Goal: Information Seeking & Learning: Learn about a topic

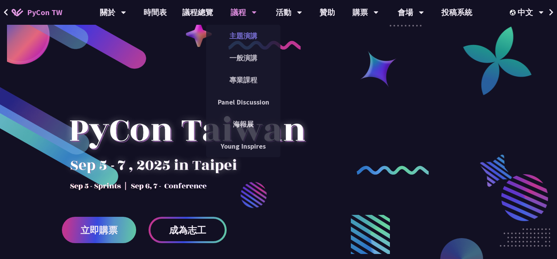
click at [244, 37] on link "主題演講" at bounding box center [243, 36] width 74 height 18
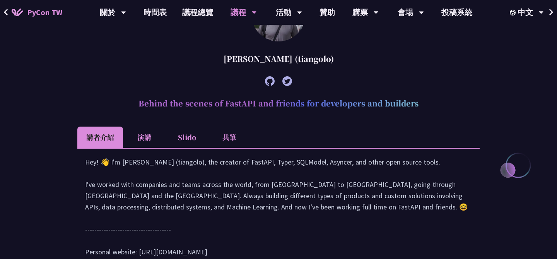
scroll to position [359, 0]
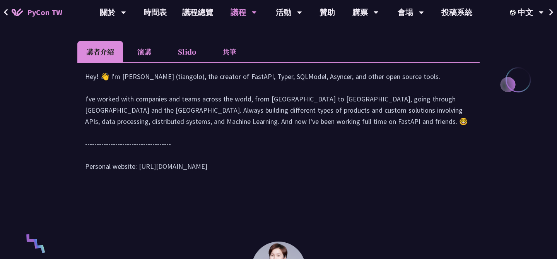
click at [154, 52] on li "演講" at bounding box center [144, 51] width 43 height 21
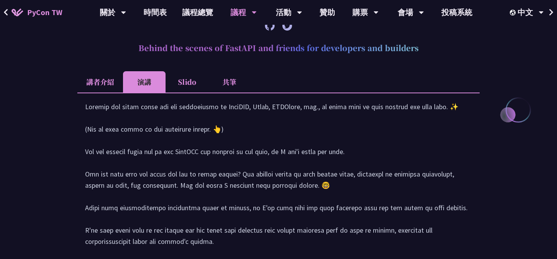
scroll to position [316, 0]
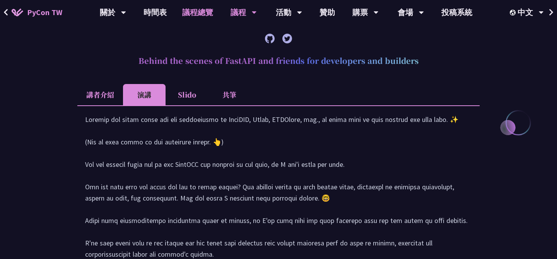
click at [193, 14] on link "議程總覽" at bounding box center [197, 12] width 46 height 25
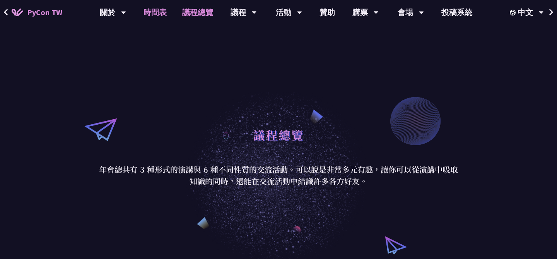
click at [150, 14] on link "時間表" at bounding box center [155, 12] width 39 height 25
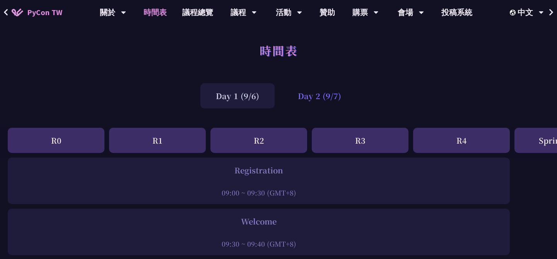
click at [320, 97] on div "Day 2 (9/7)" at bounding box center [319, 95] width 74 height 25
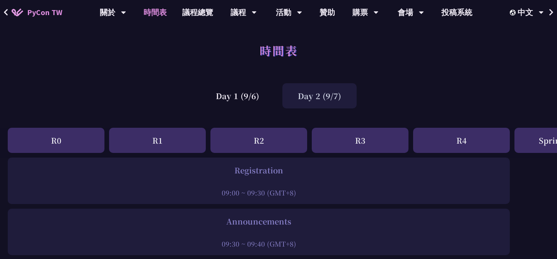
click at [314, 95] on div "Day 2 (9/7)" at bounding box center [319, 95] width 74 height 25
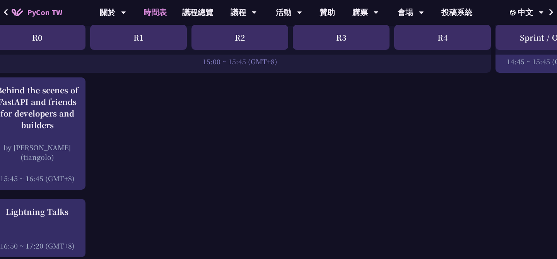
scroll to position [993, 0]
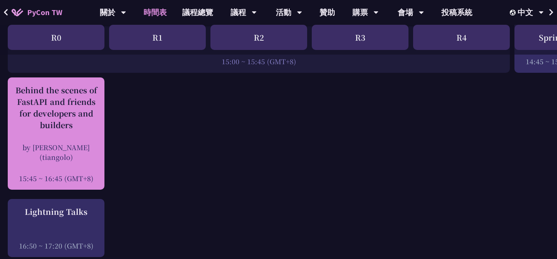
click at [91, 147] on div "by Sebastián Ramírez (tiangolo)" at bounding box center [56, 151] width 89 height 19
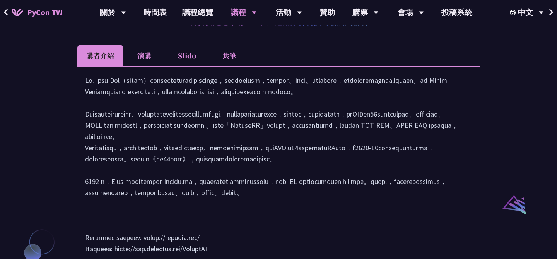
scroll to position [696, 0]
click at [266, 104] on div at bounding box center [278, 167] width 387 height 187
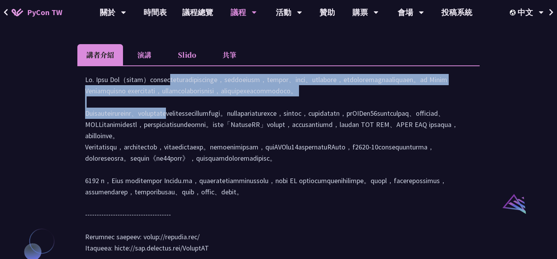
click at [266, 104] on div at bounding box center [278, 167] width 387 height 187
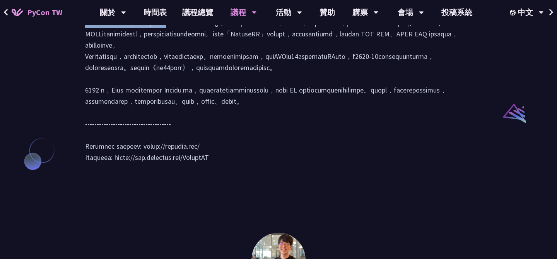
scroll to position [789, 0]
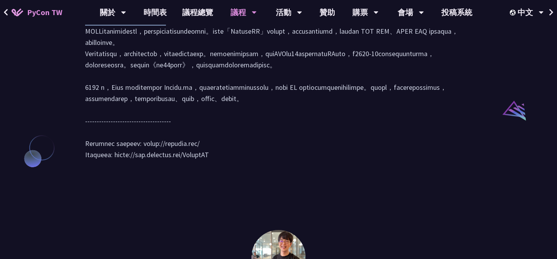
click at [229, 146] on div at bounding box center [278, 74] width 387 height 187
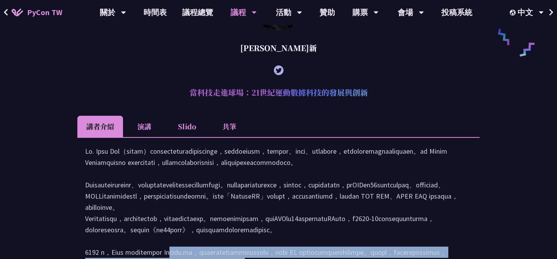
scroll to position [639, 0]
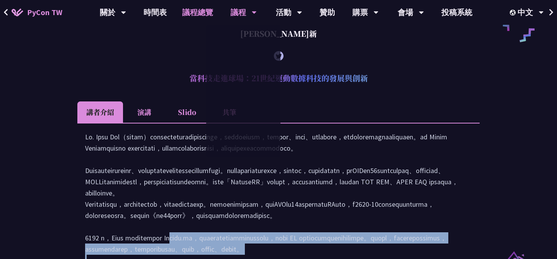
click at [199, 12] on link "議程總覽" at bounding box center [197, 12] width 46 height 25
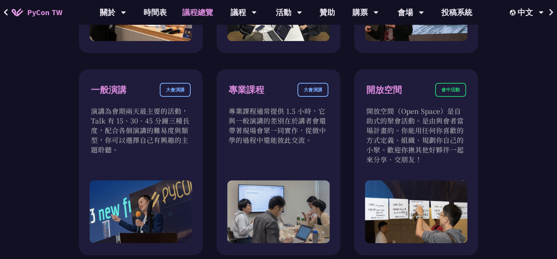
scroll to position [451, 0]
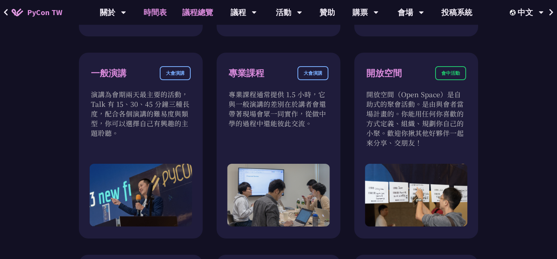
click at [161, 9] on link "時間表" at bounding box center [155, 12] width 39 height 25
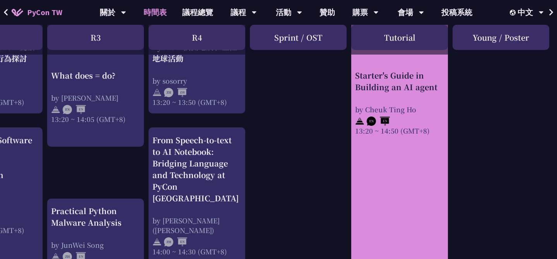
scroll to position [719, 264]
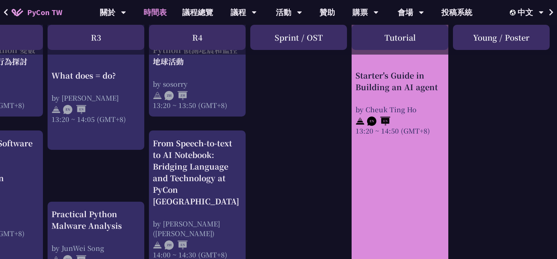
click at [406, 154] on link "Starter's Guide in Building an AI agent by Cheuk Ting Ho 13:20 ~ 14:50 (GMT+8)" at bounding box center [399, 150] width 89 height 259
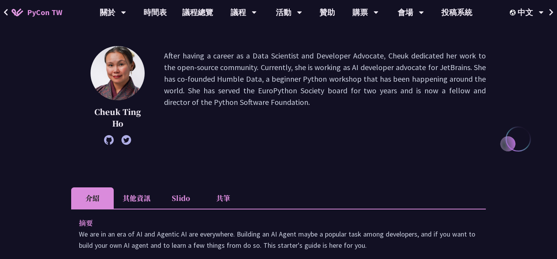
scroll to position [89, 0]
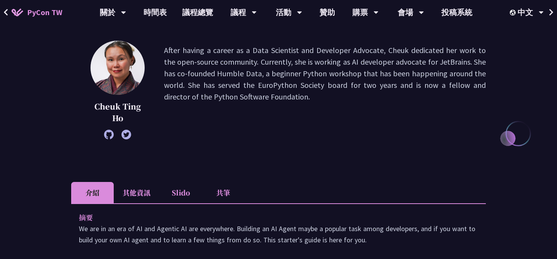
click at [268, 86] on p "After having a career as a Data Scientist and Developer Advocate, Cheuk dedicat…" at bounding box center [325, 89] width 322 height 91
click at [255, 118] on p "After having a career as a Data Scientist and Developer Advocate, Cheuk dedicat…" at bounding box center [325, 89] width 322 height 91
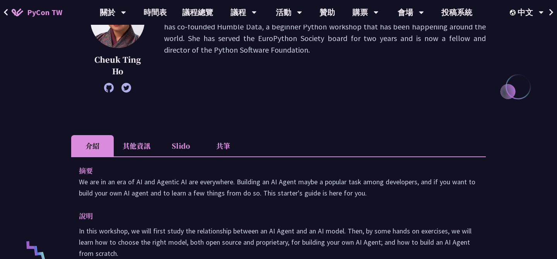
scroll to position [168, 0]
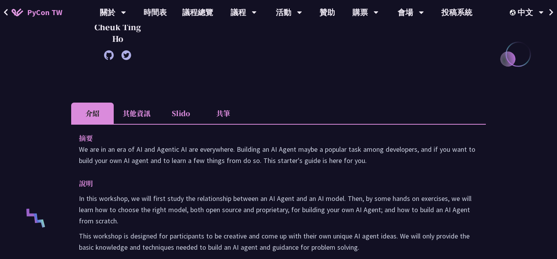
click at [159, 104] on ul "介紹 其他資訊 Slido 共筆" at bounding box center [278, 113] width 415 height 21
click at [145, 111] on li "其他資訊" at bounding box center [137, 113] width 46 height 21
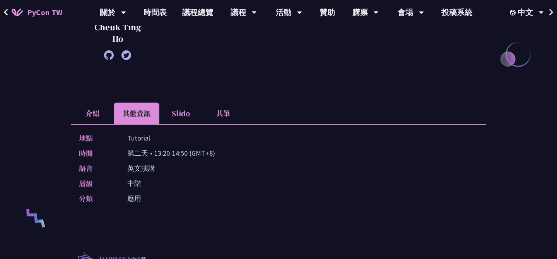
scroll to position [176, 0]
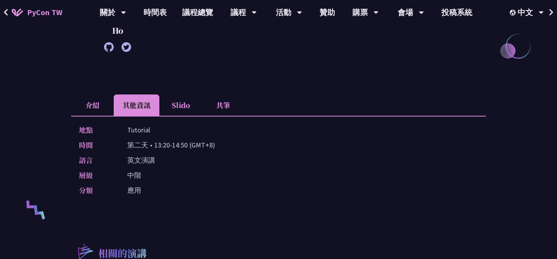
click at [177, 111] on li "Slido" at bounding box center [180, 104] width 43 height 21
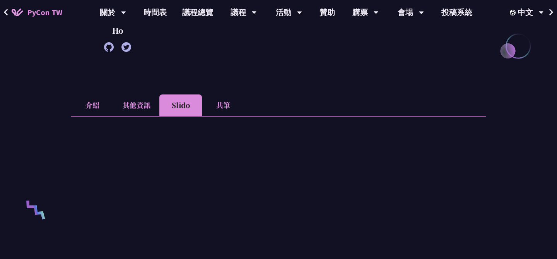
click at [221, 103] on li "共筆" at bounding box center [223, 104] width 43 height 21
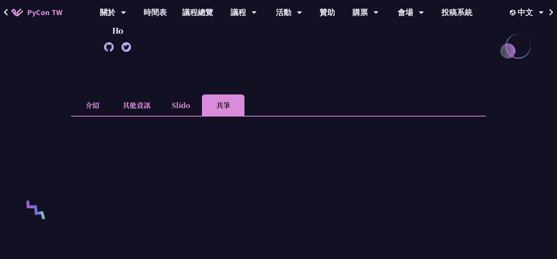
click at [123, 106] on li "其他資訊" at bounding box center [137, 104] width 46 height 21
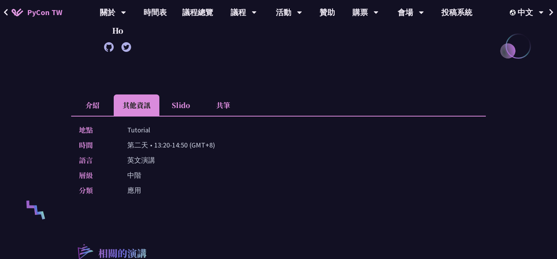
click at [103, 106] on li "介紹" at bounding box center [92, 104] width 43 height 21
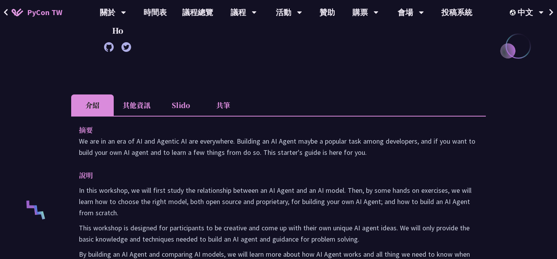
click at [138, 109] on li "其他資訊" at bounding box center [137, 104] width 46 height 21
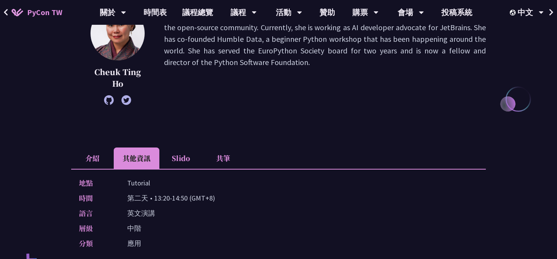
scroll to position [114, 0]
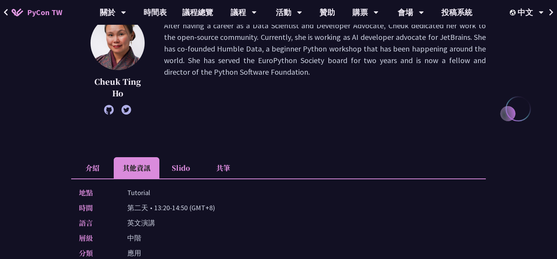
click at [95, 168] on li "介紹" at bounding box center [92, 167] width 43 height 21
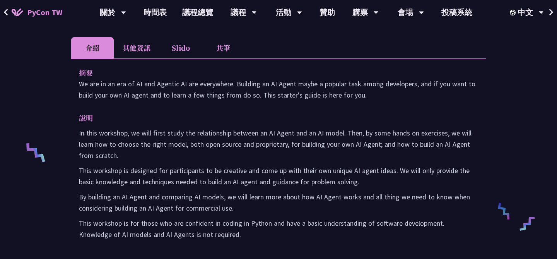
scroll to position [265, 0]
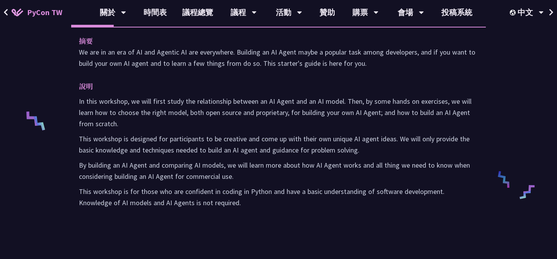
click at [178, 104] on p "In this workshop, we will first study the relationship between an AI Agent and …" at bounding box center [278, 113] width 399 height 34
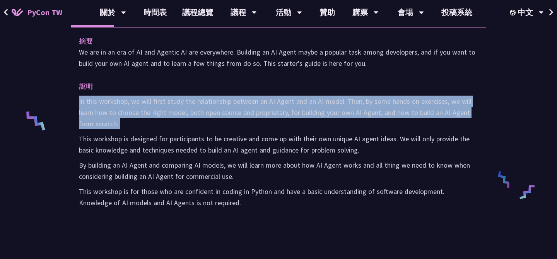
click at [207, 134] on p "This workshop is designed for participants to be creative and come up with thei…" at bounding box center [278, 144] width 399 height 22
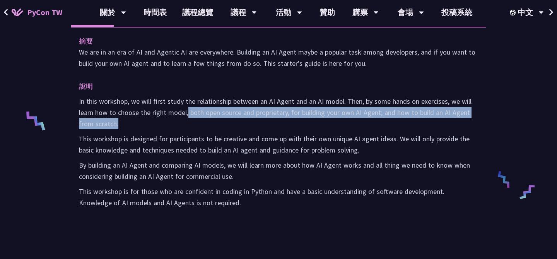
drag, startPoint x: 188, startPoint y: 113, endPoint x: 194, endPoint y: 120, distance: 9.0
click at [194, 120] on p "In this workshop, we will first study the relationship between an AI Agent and …" at bounding box center [278, 113] width 399 height 34
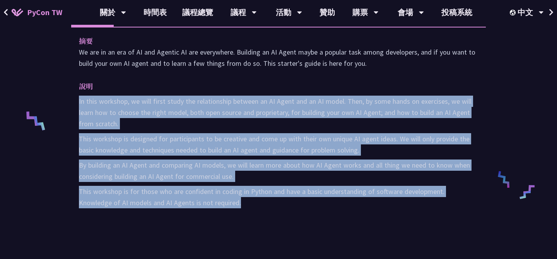
drag, startPoint x: 227, startPoint y: 208, endPoint x: 78, endPoint y: 99, distance: 184.4
click at [78, 99] on div "摘要 We are in an era of AI and Agentic AI are everywhere. Building an AI Agent m…" at bounding box center [278, 127] width 415 height 201
copy div "In this workshop, we will first study the relationship between an AI Agent and …"
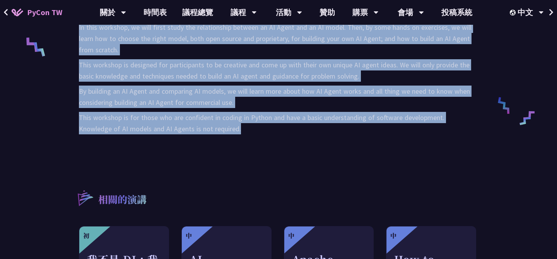
scroll to position [342, 0]
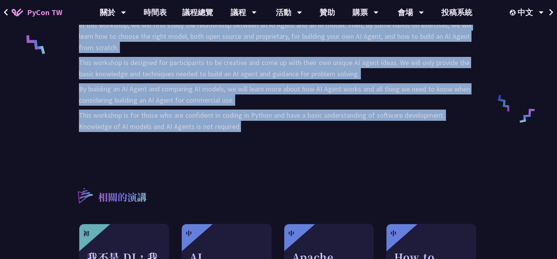
click at [299, 165] on div "Starter's Guide in Building an AI agent Cheuk Ting Ho After having a career as …" at bounding box center [278, 46] width 415 height 699
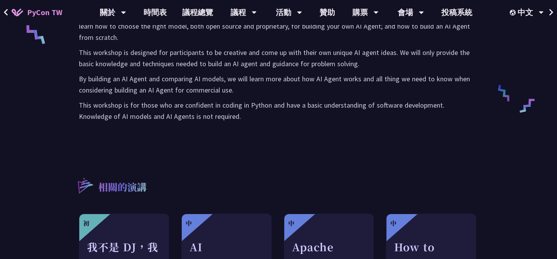
scroll to position [353, 0]
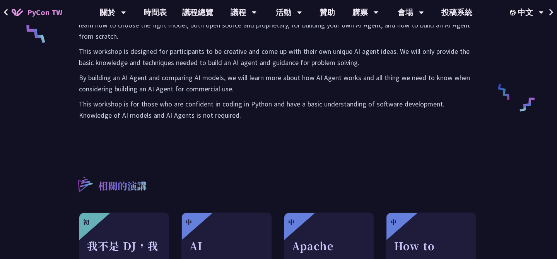
click at [202, 115] on p "This workshop is for those who are confident in coding in Python and have a bas…" at bounding box center [278, 109] width 399 height 22
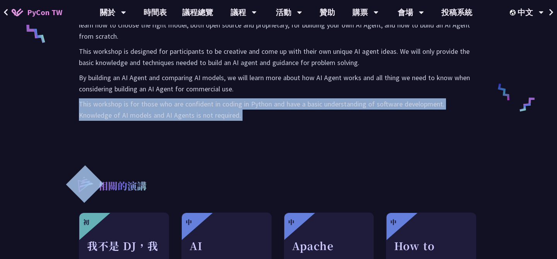
click at [234, 120] on p "This workshop is for those who are confident in coding in Python and have a bas…" at bounding box center [278, 109] width 399 height 22
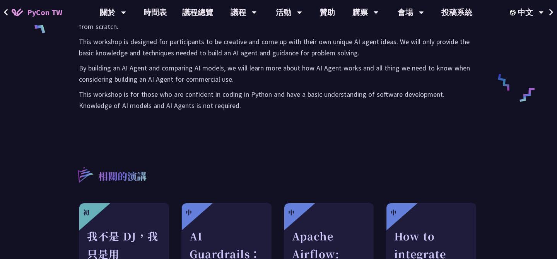
scroll to position [365, 0]
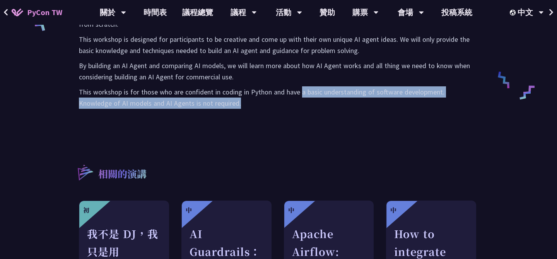
drag, startPoint x: 301, startPoint y: 89, endPoint x: 308, endPoint y: 101, distance: 14.3
click at [308, 101] on p "This workshop is for those who are confident in coding in Python and have a bas…" at bounding box center [278, 97] width 399 height 22
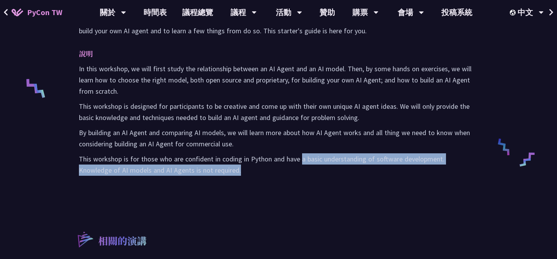
scroll to position [294, 0]
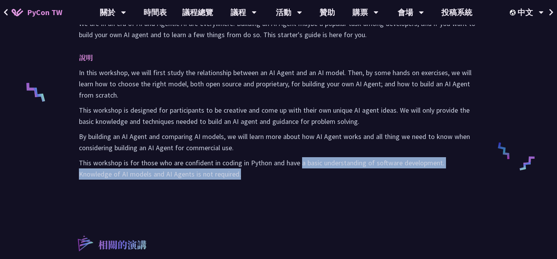
click at [308, 101] on div "In this workshop, we will first study the relationship between an AI Agent and …" at bounding box center [278, 123] width 399 height 113
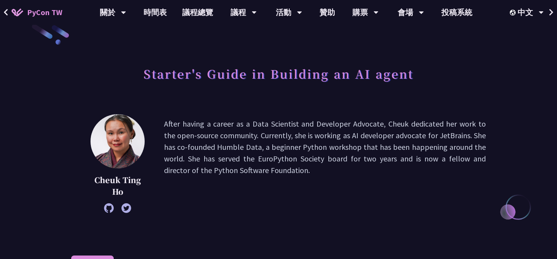
scroll to position [0, 0]
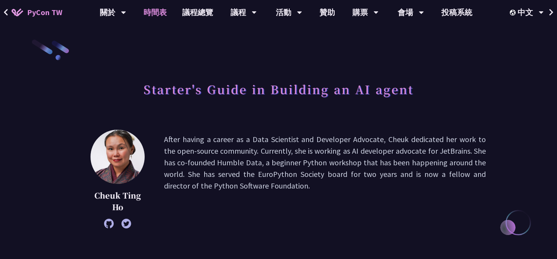
click at [161, 18] on link "時間表" at bounding box center [155, 12] width 39 height 25
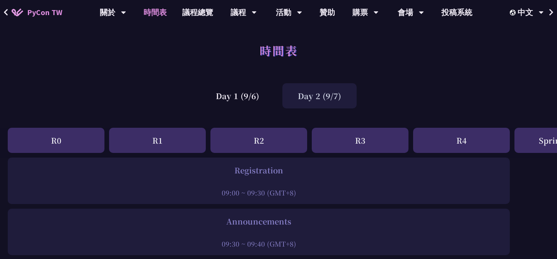
click at [318, 106] on div "Day 2 (9/7)" at bounding box center [319, 95] width 74 height 25
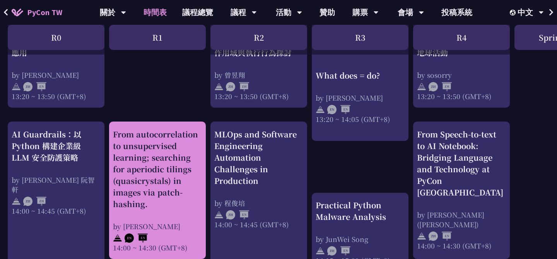
scroll to position [743, 0]
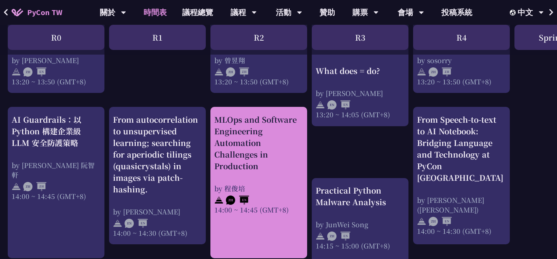
click at [264, 171] on div "MLOps and Software Engineering Automation Challenges in Production" at bounding box center [258, 143] width 89 height 58
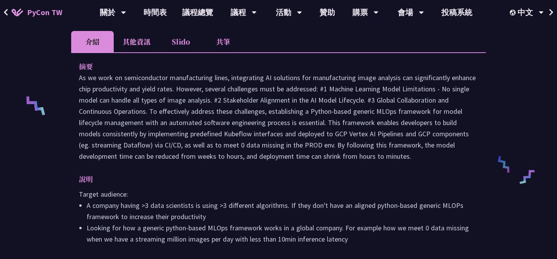
scroll to position [278, 0]
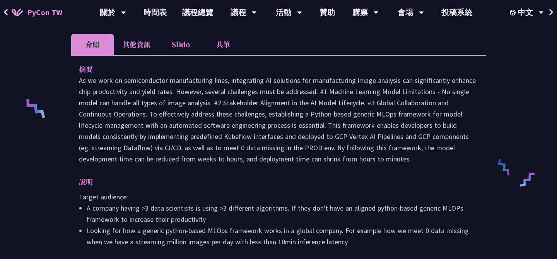
drag, startPoint x: 379, startPoint y: 163, endPoint x: 75, endPoint y: 84, distance: 313.7
click at [75, 84] on div "摘要 說明 Target audience: A company having >3 data scientists is using >3 differen…" at bounding box center [278, 161] width 415 height 212
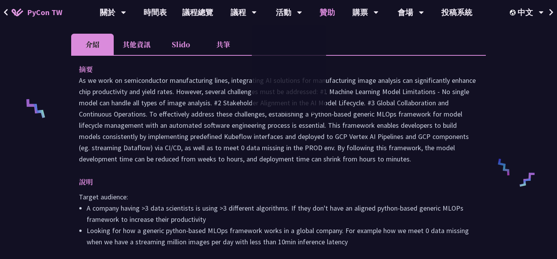
copy p "As we work on semiconductor manufacturing lines, integrating AI solutions for m…"
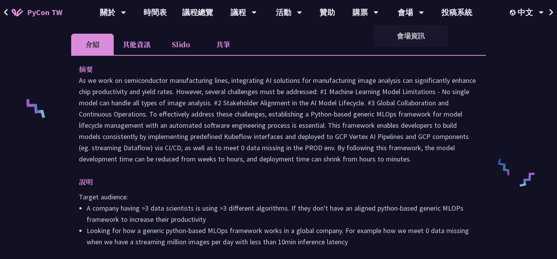
click at [284, 145] on p at bounding box center [278, 120] width 399 height 90
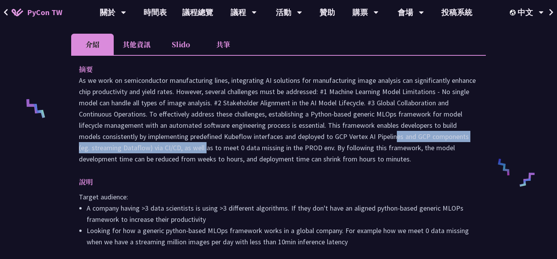
drag, startPoint x: 309, startPoint y: 138, endPoint x: 135, endPoint y: 149, distance: 174.4
click at [135, 149] on p at bounding box center [278, 120] width 399 height 90
click at [146, 149] on p at bounding box center [278, 120] width 399 height 90
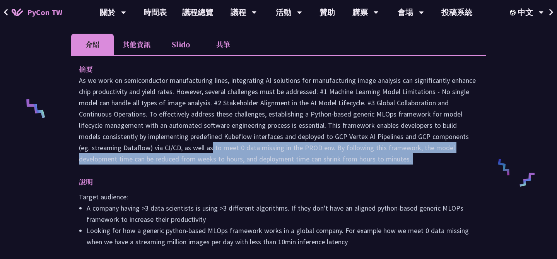
drag, startPoint x: 146, startPoint y: 149, endPoint x: 405, endPoint y: 158, distance: 259.7
click at [405, 158] on p at bounding box center [278, 120] width 399 height 90
click at [412, 153] on p at bounding box center [278, 120] width 399 height 90
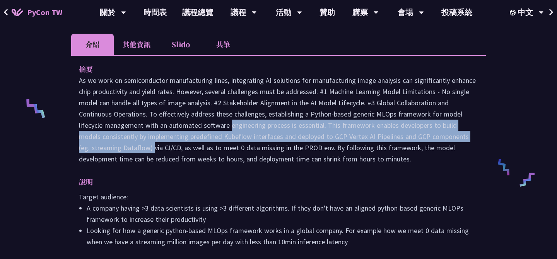
drag, startPoint x: 163, startPoint y: 125, endPoint x: 478, endPoint y: 132, distance: 315.3
click at [478, 132] on div "摘要 說明 Target audience: A company having >3 data scientists is using >3 differen…" at bounding box center [278, 161] width 415 height 212
click at [320, 181] on p "說明" at bounding box center [271, 181] width 384 height 11
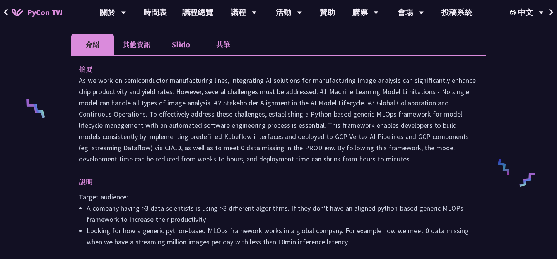
click at [208, 137] on p at bounding box center [278, 120] width 399 height 90
click at [299, 132] on p at bounding box center [278, 120] width 399 height 90
click at [311, 134] on p at bounding box center [278, 120] width 399 height 90
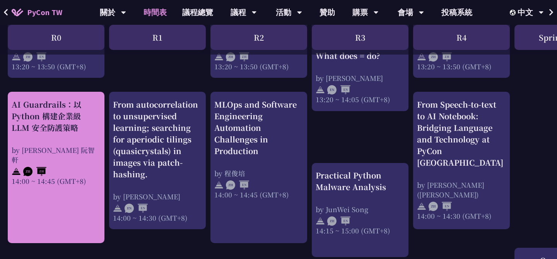
scroll to position [781, 0]
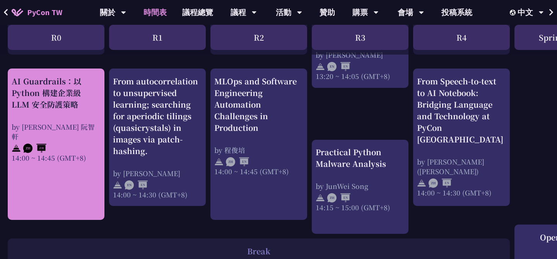
click at [75, 173] on link "AI Guardrails：以 Python 構建企業級 LLM 安全防護策略 by Nero Un 阮智軒 14:00 ~ 14:45 (GMT+8)" at bounding box center [56, 144] width 89 height 138
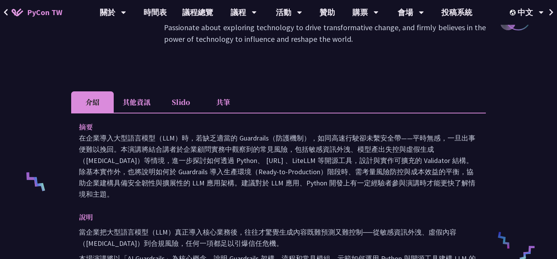
scroll to position [285, 0]
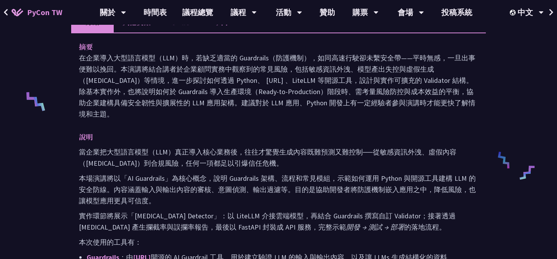
drag, startPoint x: 323, startPoint y: 55, endPoint x: 357, endPoint y: 111, distance: 65.8
click at [357, 111] on p "在企業導入大型語言模型（LLM）時，若缺乏適當的 Guardrails（防護機制），如同高速行駛卻未繫安全帶——平時無感，一旦出事便難以挽回。本演講將結合講者…" at bounding box center [278, 85] width 399 height 67
click at [359, 111] on p "在企業導入大型語言模型（LLM）時，若缺乏適當的 Guardrails（防護機制），如同高速行駛卻未繫安全帶——平時無感，一旦出事便難以挽回。本演講將結合講者…" at bounding box center [278, 85] width 399 height 67
click at [304, 79] on p "在企業導入大型語言模型（LLM）時，若缺乏適當的 Guardrails（防護機制），如同高速行駛卻未繫安全帶——平時無感，一旦出事便難以挽回。本演講將結合講者…" at bounding box center [278, 85] width 399 height 67
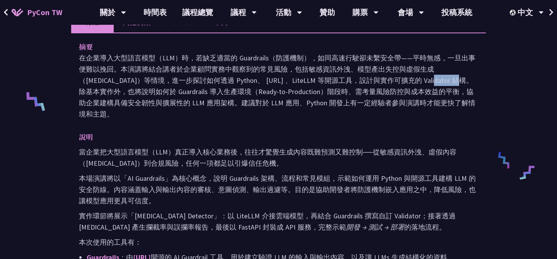
click at [361, 91] on p "在企業導入大型語言模型（LLM）時，若缺乏適當的 Guardrails（防護機制），如同高速行駛卻未繫安全帶——平時無感，一旦出事便難以挽回。本演講將結合講者…" at bounding box center [278, 85] width 399 height 67
click at [429, 80] on p "在企業導入大型語言模型（LLM）時，若缺乏適當的 Guardrails（防護機制），如同高速行駛卻未繫安全帶——平時無感，一旦出事便難以挽回。本演講將結合講者…" at bounding box center [278, 85] width 399 height 67
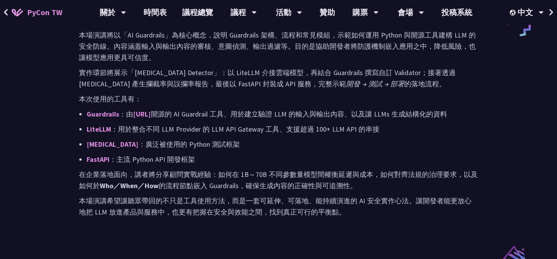
scroll to position [422, 0]
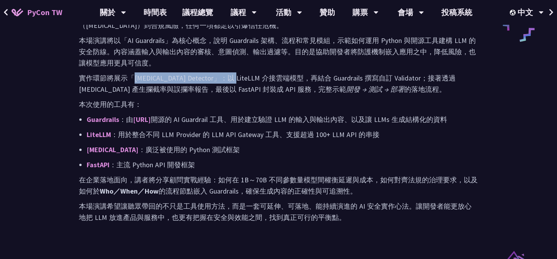
drag, startPoint x: 137, startPoint y: 78, endPoint x: 225, endPoint y: 74, distance: 88.7
click at [225, 74] on p "實作環節將展示「Hallucination Detector」：以 LiteLLM 介接雲端模型，再結合 Guardrails 撰寫自訂 Validator；…" at bounding box center [278, 83] width 399 height 22
click at [263, 85] on p "實作環節將展示「Hallucination Detector」：以 LiteLLM 介接雲端模型，再結合 Guardrails 撰寫自訂 Validator；…" at bounding box center [278, 83] width 399 height 22
click at [331, 81] on p "實作環節將展示「Hallucination Detector」：以 LiteLLM 介接雲端模型，再結合 Guardrails 撰寫自訂 Validator；…" at bounding box center [278, 83] width 399 height 22
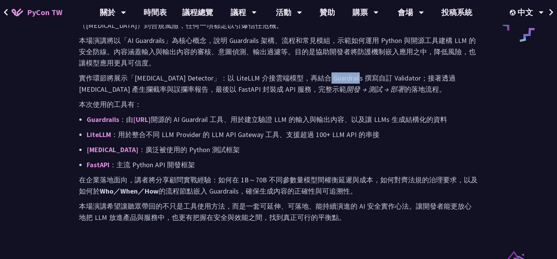
click at [251, 106] on p "本次使用的工具有：" at bounding box center [278, 104] width 399 height 11
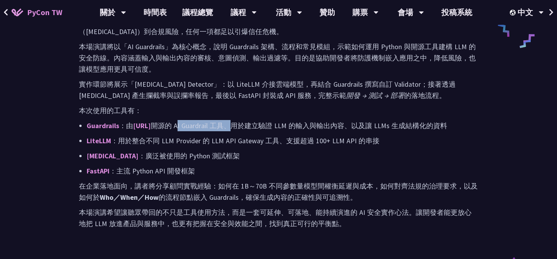
drag, startPoint x: 200, startPoint y: 126, endPoint x: 246, endPoint y: 127, distance: 46.0
click at [246, 127] on p "Guardrails ：由 Guardrails.ai 開源的 AI Guardrail 工具、用於建立驗證 LLM 的輸入與輸出內容、以及讓 LLMs 生成…" at bounding box center [282, 125] width 391 height 11
copy p "AI Guardrail 工具"
click at [360, 139] on p "LiteLLM ：用於整合不同 LLM Provider 的 LLM API Gateway 工具、支援超過 100+ LLM API 的串接" at bounding box center [282, 140] width 391 height 11
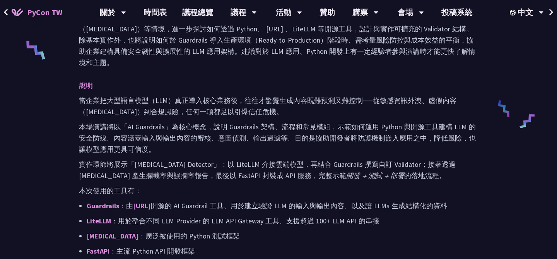
scroll to position [354, 0]
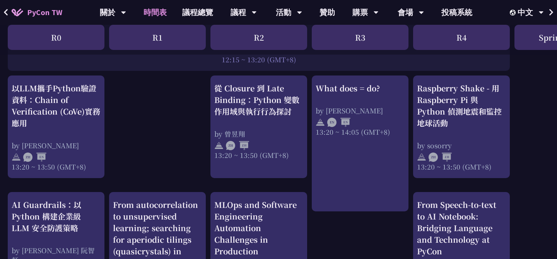
scroll to position [660, 0]
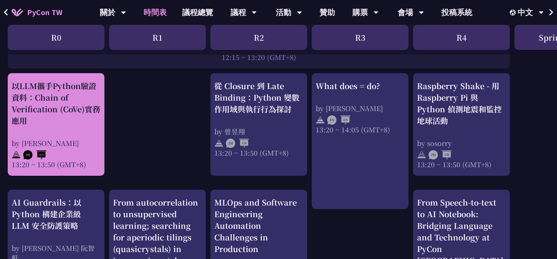
click at [79, 150] on div at bounding box center [56, 154] width 89 height 12
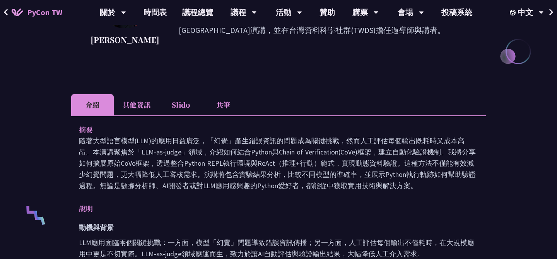
scroll to position [194, 0]
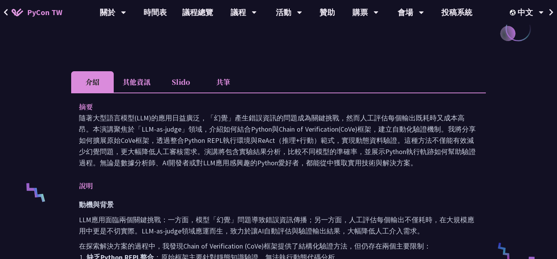
click at [239, 118] on p "隨著大型語言模型(LLM)的應用日益廣泛，「幻覺」產生錯誤資訊的問題成為關鍵挑戰，然而人工評估每個輸出既耗時又成本高昂。本演講聚焦於「LLM-as-judge…" at bounding box center [278, 140] width 399 height 56
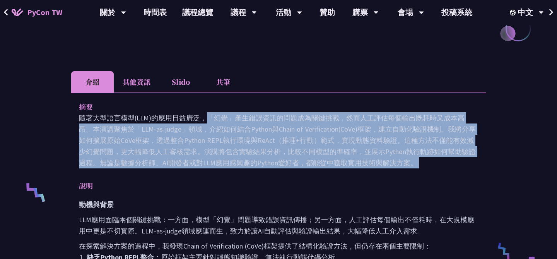
click at [275, 150] on p "隨著大型語言模型(LLM)的應用日益廣泛，「幻覺」產生錯誤資訊的問題成為關鍵挑戰，然而人工評估每個輸出既耗時又成本高昂。本演講聚焦於「LLM-as-judge…" at bounding box center [278, 140] width 399 height 56
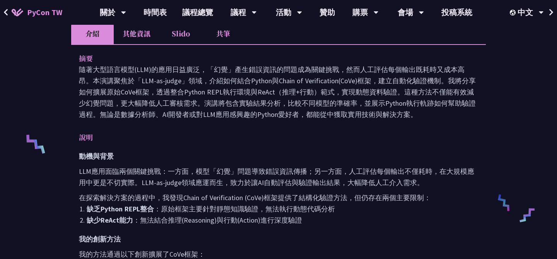
scroll to position [248, 0]
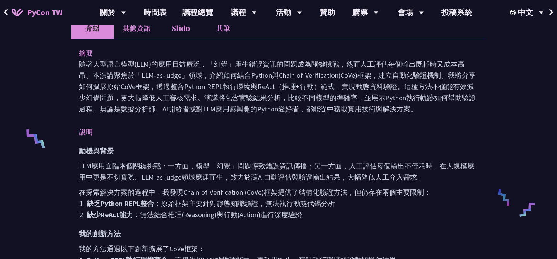
click at [253, 90] on p "隨著大型語言模型(LLM)的應用日益廣泛，「幻覺」產生錯誤資訊的問題成為關鍵挑戰，然而人工評估每個輸出既耗時又成本高昂。本演講聚焦於「LLM-as-judge…" at bounding box center [278, 86] width 399 height 56
click at [262, 130] on p "說明" at bounding box center [271, 131] width 384 height 11
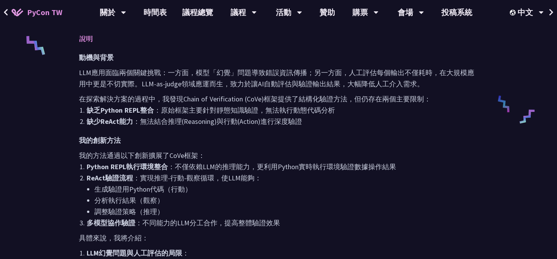
scroll to position [342, 0]
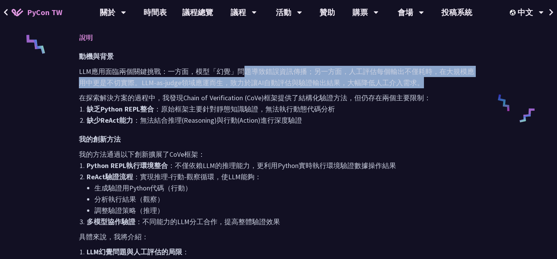
drag, startPoint x: 241, startPoint y: 72, endPoint x: 477, endPoint y: 76, distance: 236.0
click at [477, 76] on p "LLM應用面臨兩個關鍵挑戰：一方面，模型「幻覺」問題導致錯誤資訊傳播；另一方面，人工評估每個輸出不僅耗時，在大規模應用中更是不切實際。LLM-as-judge…" at bounding box center [278, 77] width 399 height 22
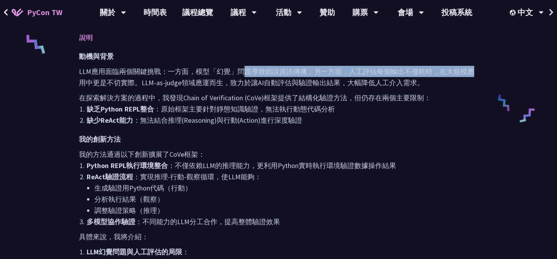
click at [345, 111] on li "缺乏Python REPL整合 ：原始框架主要針對靜態知識驗證，無法執行動態代碼分析" at bounding box center [282, 108] width 391 height 11
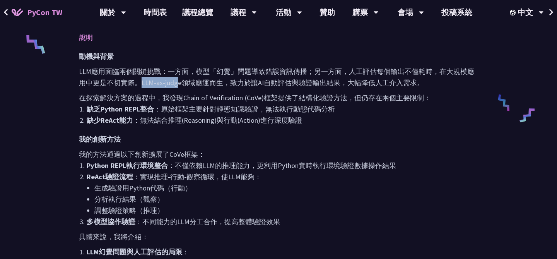
drag, startPoint x: 140, startPoint y: 83, endPoint x: 179, endPoint y: 85, distance: 39.1
click at [179, 85] on p "LLM應用面臨兩個關鍵挑戰：一方面，模型「幻覺」問題導致錯誤資訊傳播；另一方面，人工評估每個輸出不僅耗時，在大規模應用中更是不切實際。LLM-as-judge…" at bounding box center [278, 77] width 399 height 22
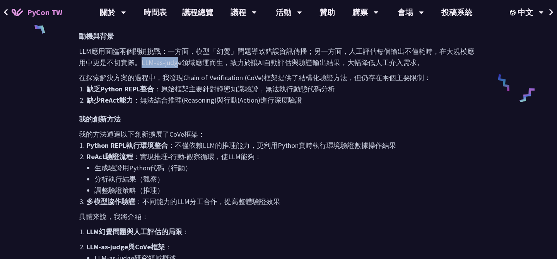
scroll to position [363, 0]
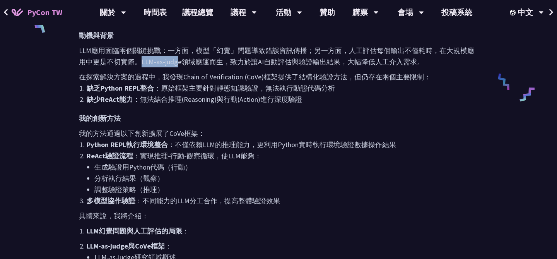
click at [221, 134] on p "我的方法通過以下創新擴展了CoVe框架：" at bounding box center [278, 133] width 399 height 11
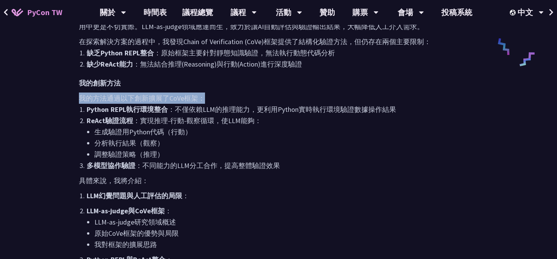
scroll to position [400, 0]
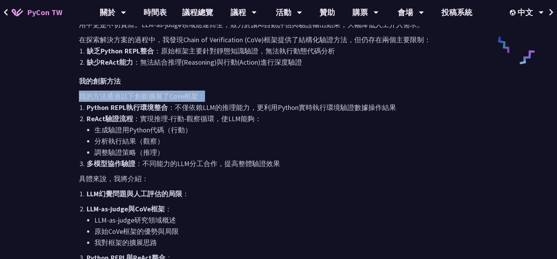
click at [221, 134] on li "生成驗證用Python代碼（行動）" at bounding box center [286, 129] width 384 height 11
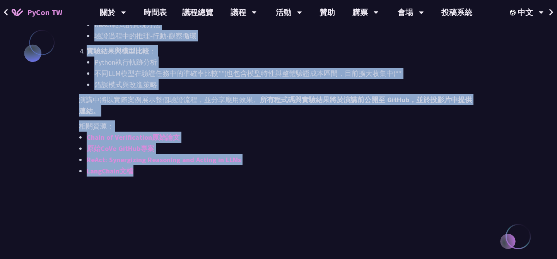
scroll to position [751, 0]
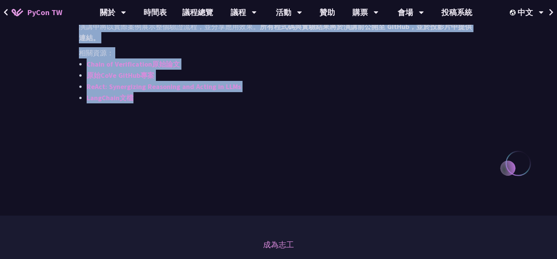
drag, startPoint x: 77, startPoint y: 104, endPoint x: 196, endPoint y: 190, distance: 146.9
copy div "動機與背景 LLM應用面臨兩個關鍵挑戰：一方面，模型「幻覺」問題導致錯誤資訊傳播；另一方面，人工評估每個輸出不僅耗時，在大規模應用中更是不切實際。LLM-as…"
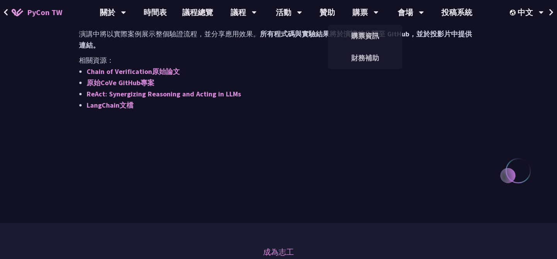
scroll to position [743, 0]
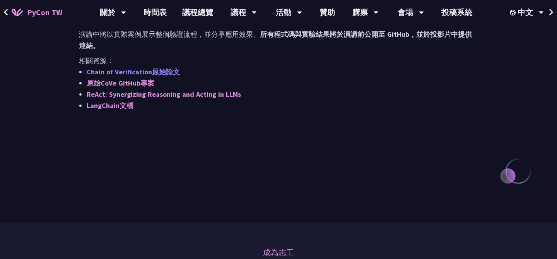
click at [162, 72] on link "Chain of Verification原始論文" at bounding box center [133, 71] width 93 height 9
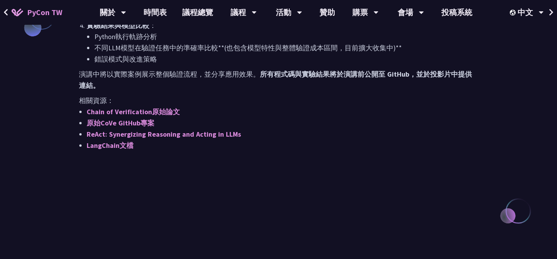
scroll to position [701, 0]
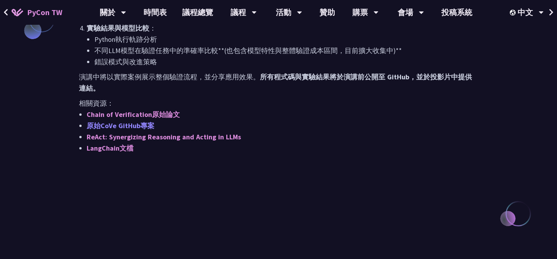
click at [143, 126] on link "原始CoVe GitHub專案" at bounding box center [121, 125] width 68 height 9
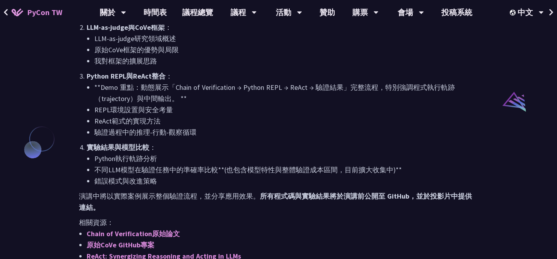
scroll to position [722, 0]
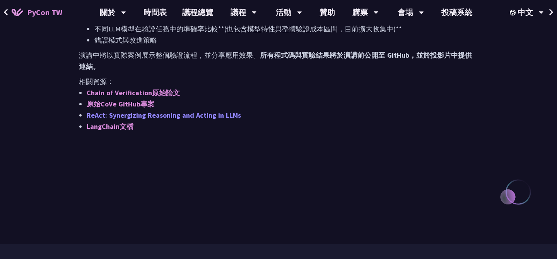
click at [155, 117] on link "ReAct: Synergizing Reasoning and Acting in LLMs" at bounding box center [164, 115] width 154 height 9
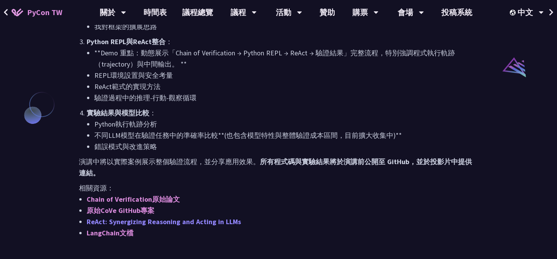
scroll to position [624, 0]
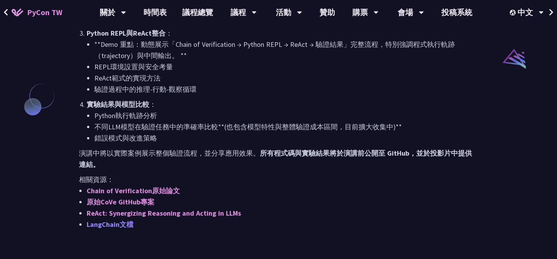
click at [126, 227] on link "LangChain文檔" at bounding box center [110, 224] width 47 height 9
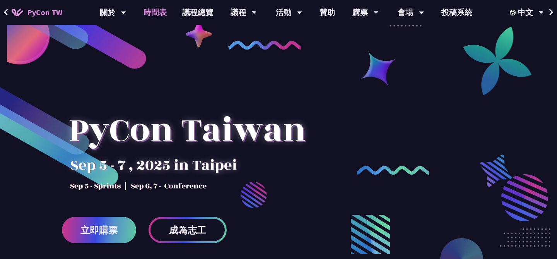
click at [159, 21] on link "時間表" at bounding box center [155, 12] width 39 height 25
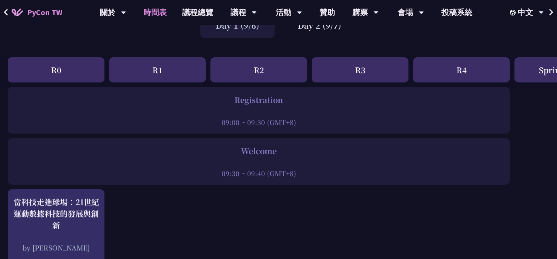
scroll to position [36, 0]
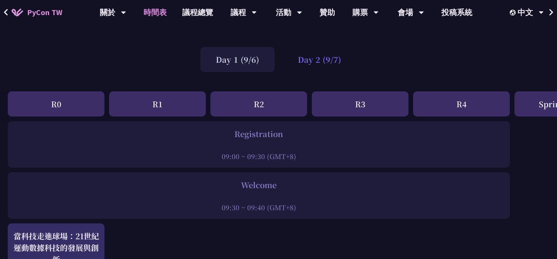
click at [317, 61] on div "Day 2 (9/7)" at bounding box center [319, 59] width 74 height 25
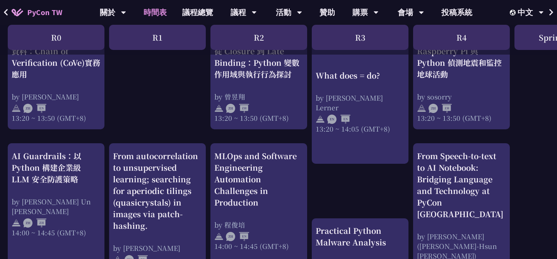
scroll to position [709, 0]
